Goal: Task Accomplishment & Management: Use online tool/utility

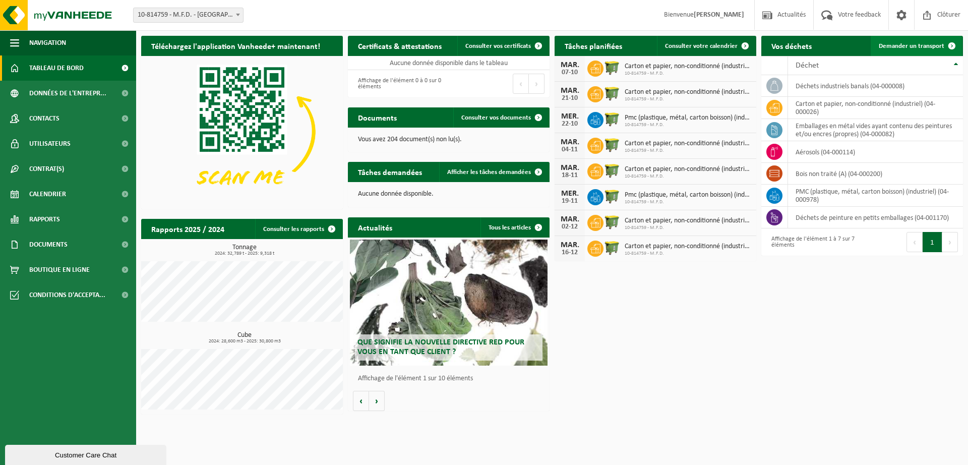
click at [924, 45] on span "Demander un transport" at bounding box center [911, 46] width 66 height 7
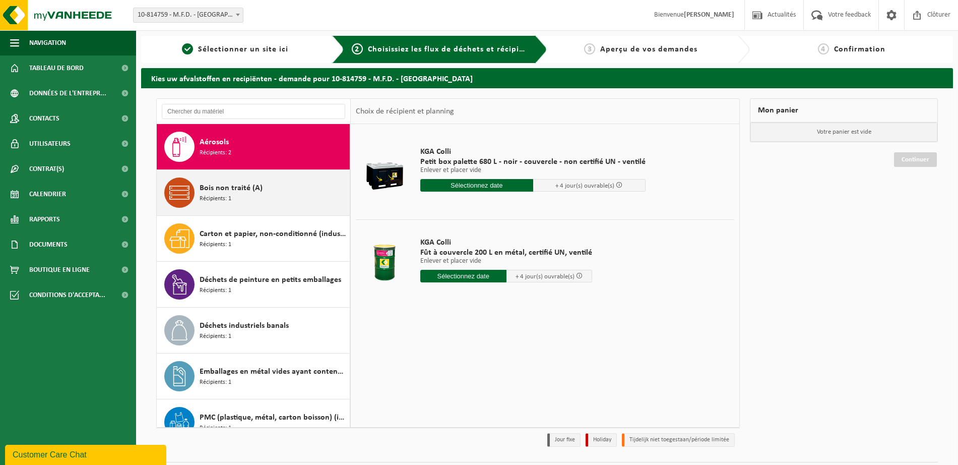
click at [242, 194] on span "Bois non traité (A)" at bounding box center [231, 188] width 63 height 12
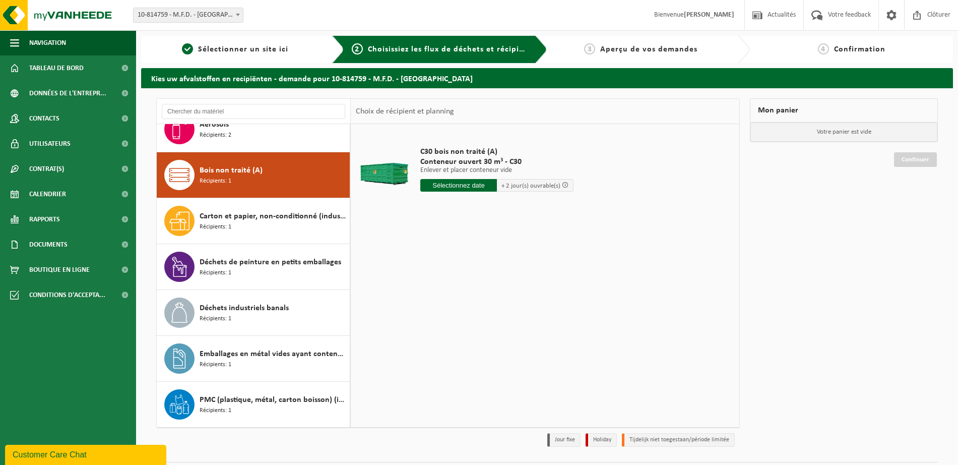
click at [482, 183] on input "text" at bounding box center [458, 185] width 77 height 13
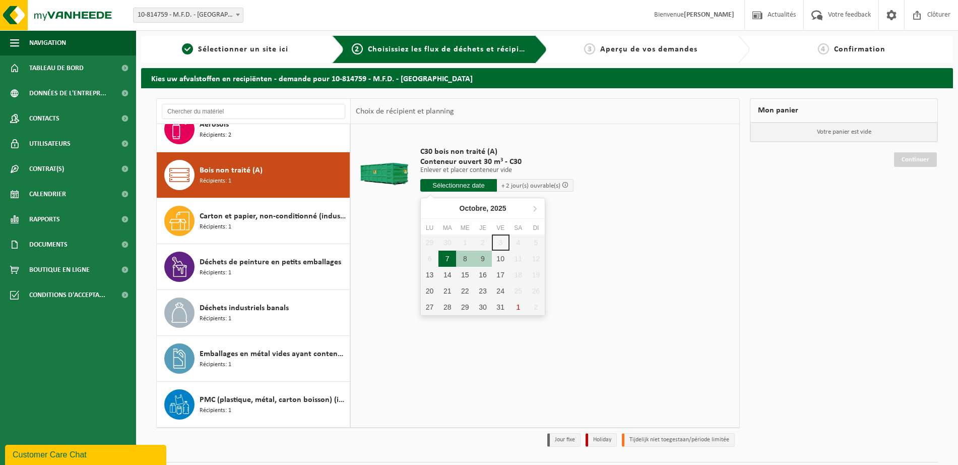
click at [448, 258] on div "7" at bounding box center [447, 258] width 18 height 16
type input "à partir de 2025-10-07"
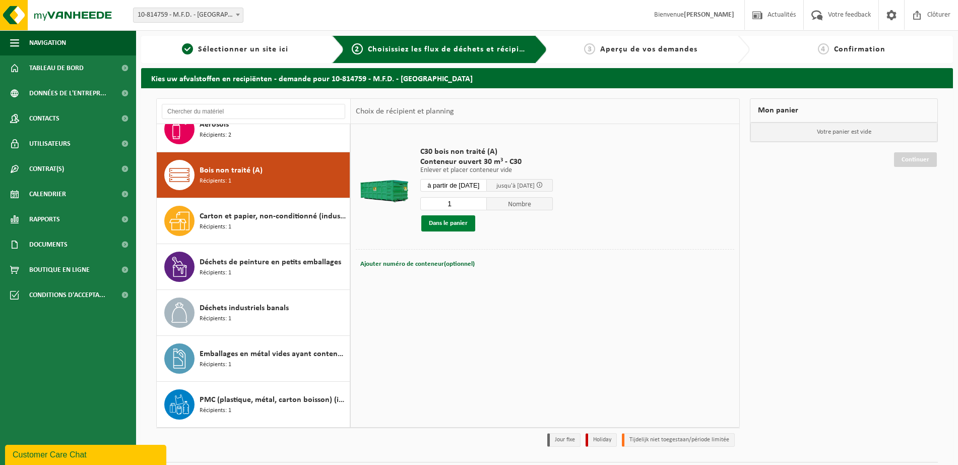
click at [451, 224] on button "Dans le panier" at bounding box center [448, 223] width 54 height 16
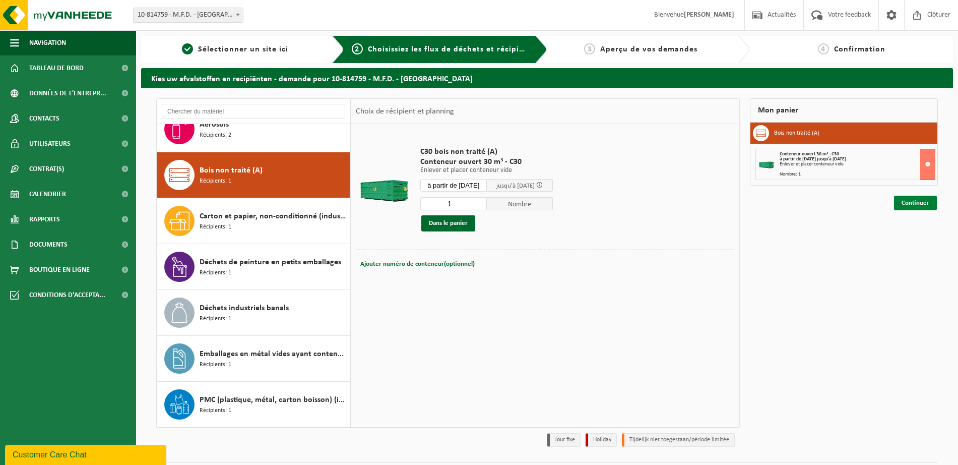
click at [913, 202] on link "Continuer" at bounding box center [915, 203] width 43 height 15
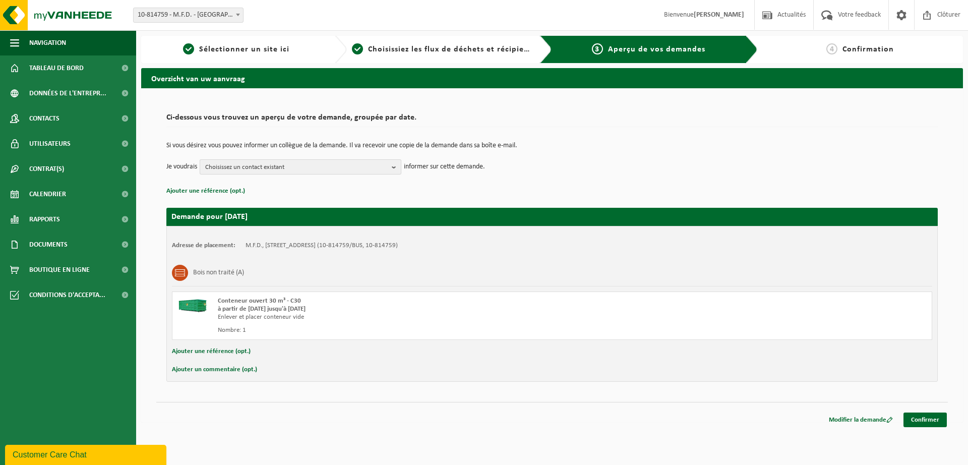
click at [394, 168] on b "button" at bounding box center [396, 167] width 9 height 14
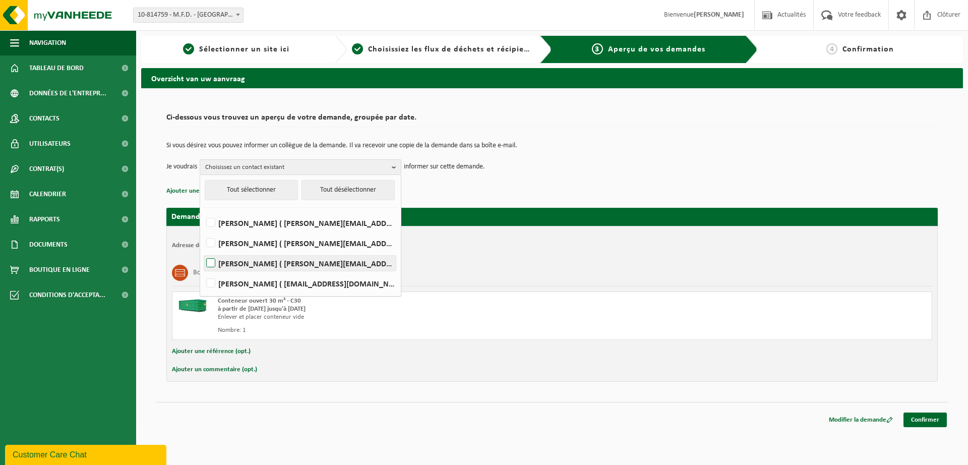
click at [274, 262] on label "ISABELLE DECOOMAN ( isabelle.decooman@mfdev.be )" at bounding box center [300, 263] width 192 height 15
click at [203, 250] on input "ISABELLE DECOOMAN ( isabelle.decooman@mfdev.be )" at bounding box center [202, 250] width 1 height 1
checkbox input "true"
click at [614, 183] on div "Si vous désirez vous pouvez informer un collègue de la demande. Il va recevoir …" at bounding box center [551, 158] width 771 height 52
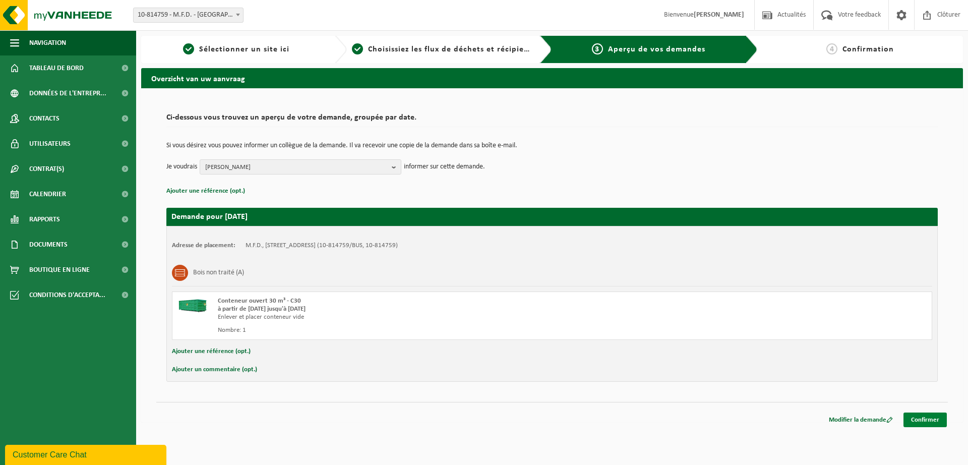
click at [923, 416] on link "Confirmer" at bounding box center [924, 419] width 43 height 15
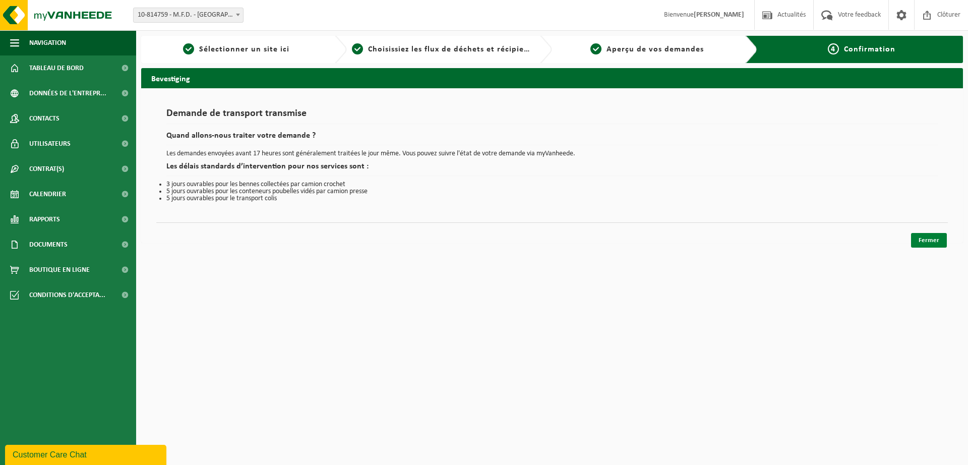
click at [932, 239] on link "Fermer" at bounding box center [929, 240] width 36 height 15
